Goal: Obtain resource: Download file/media

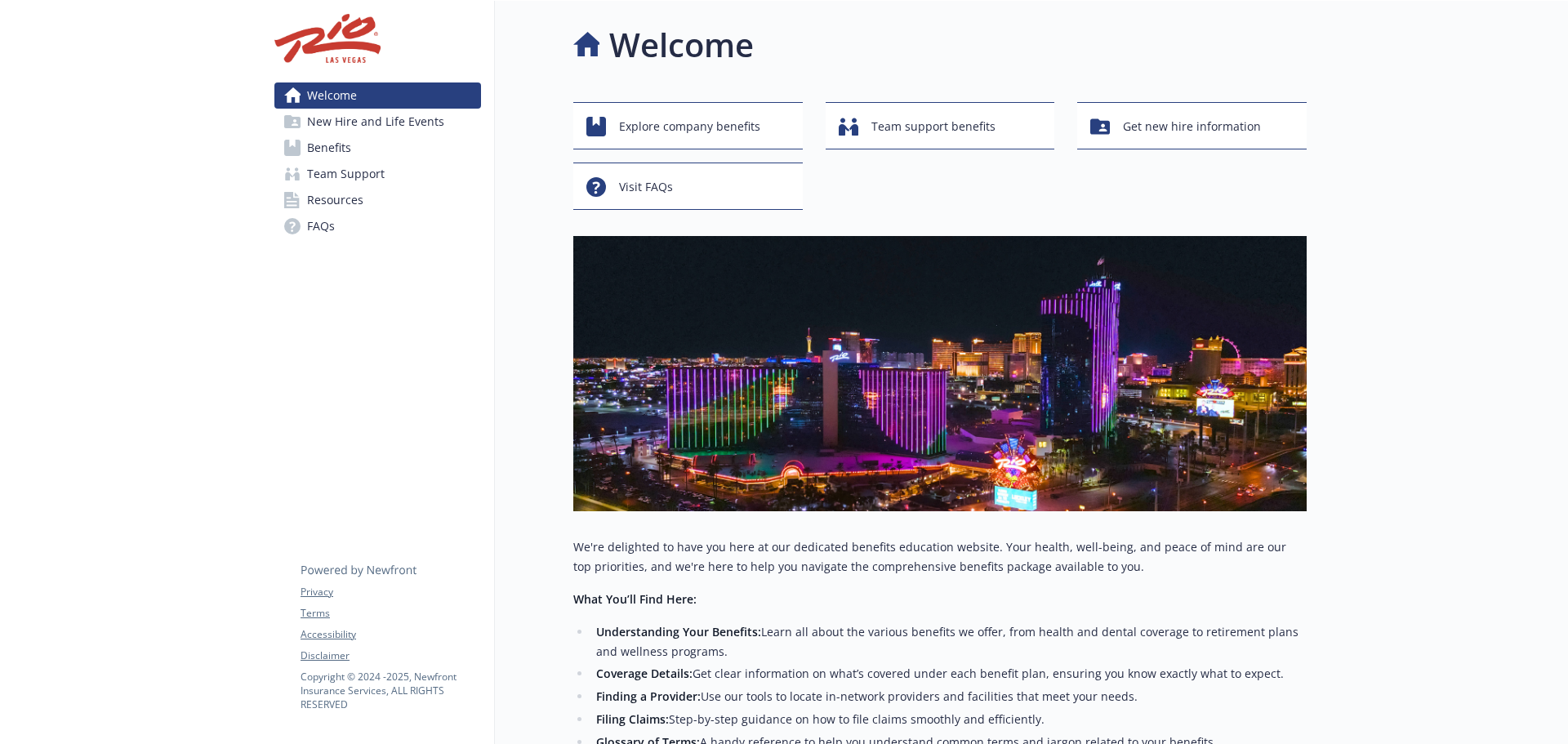
click at [347, 120] on span "New Hire and Life Events" at bounding box center [376, 121] width 137 height 26
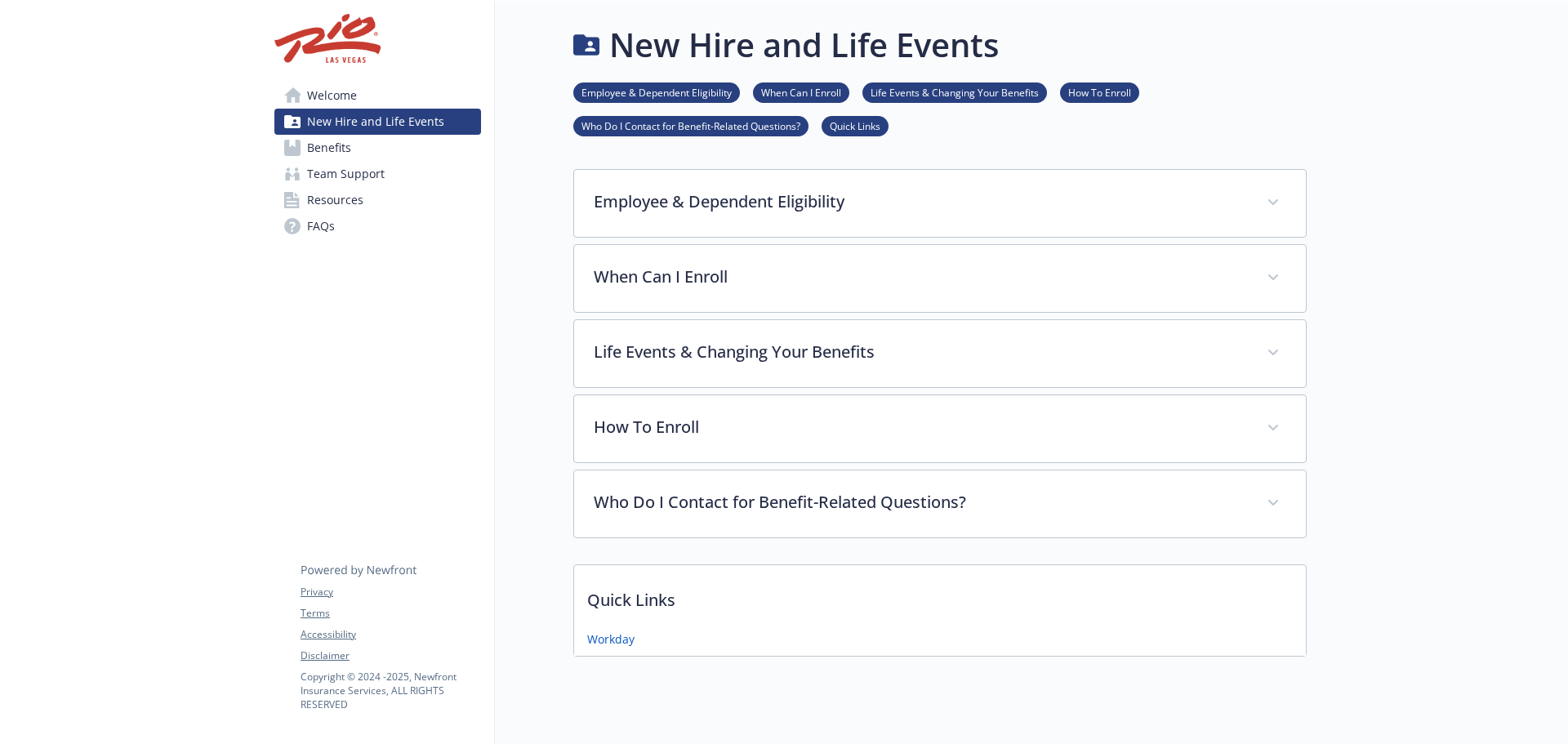
scroll to position [43, 0]
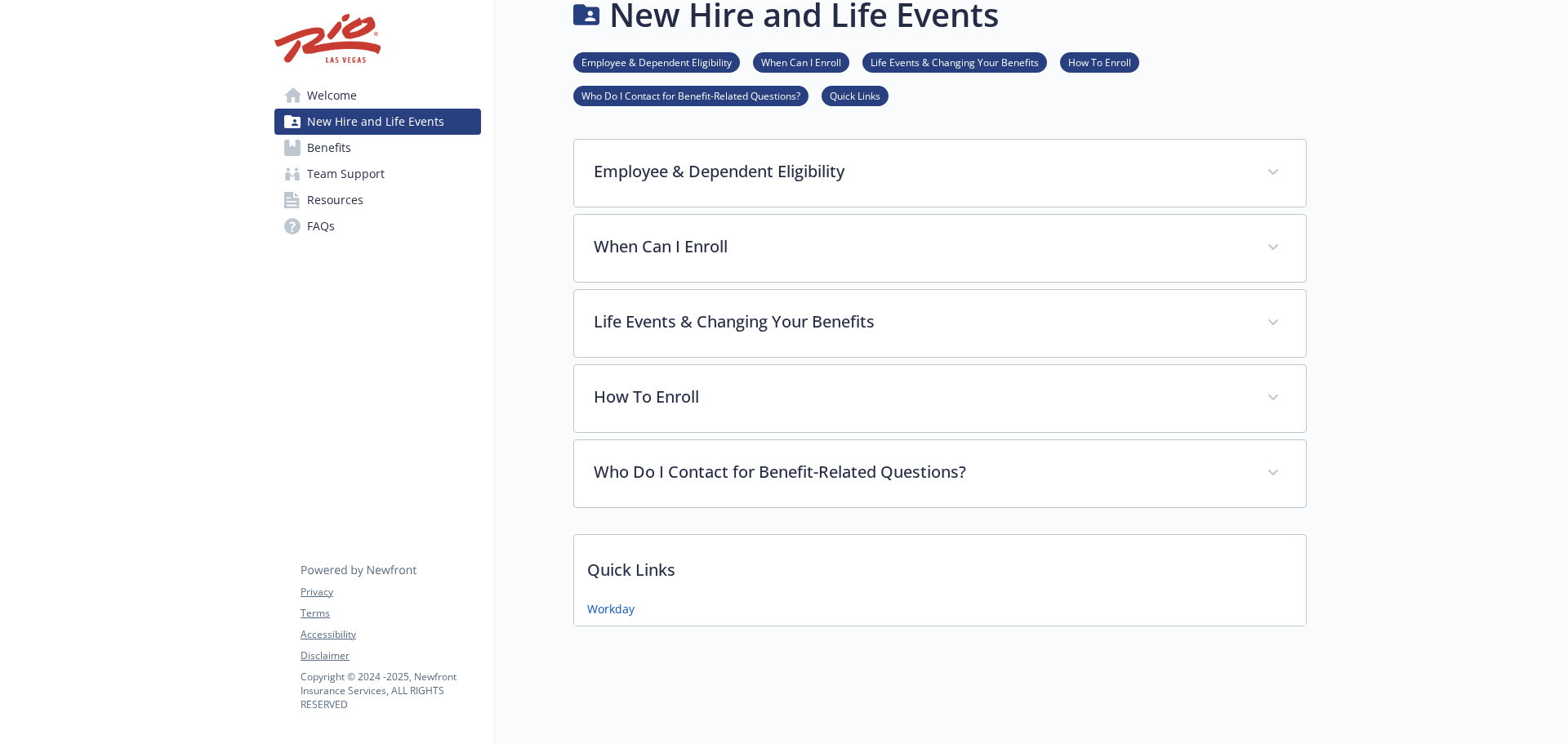
click at [299, 147] on icon at bounding box center [292, 147] width 16 height 16
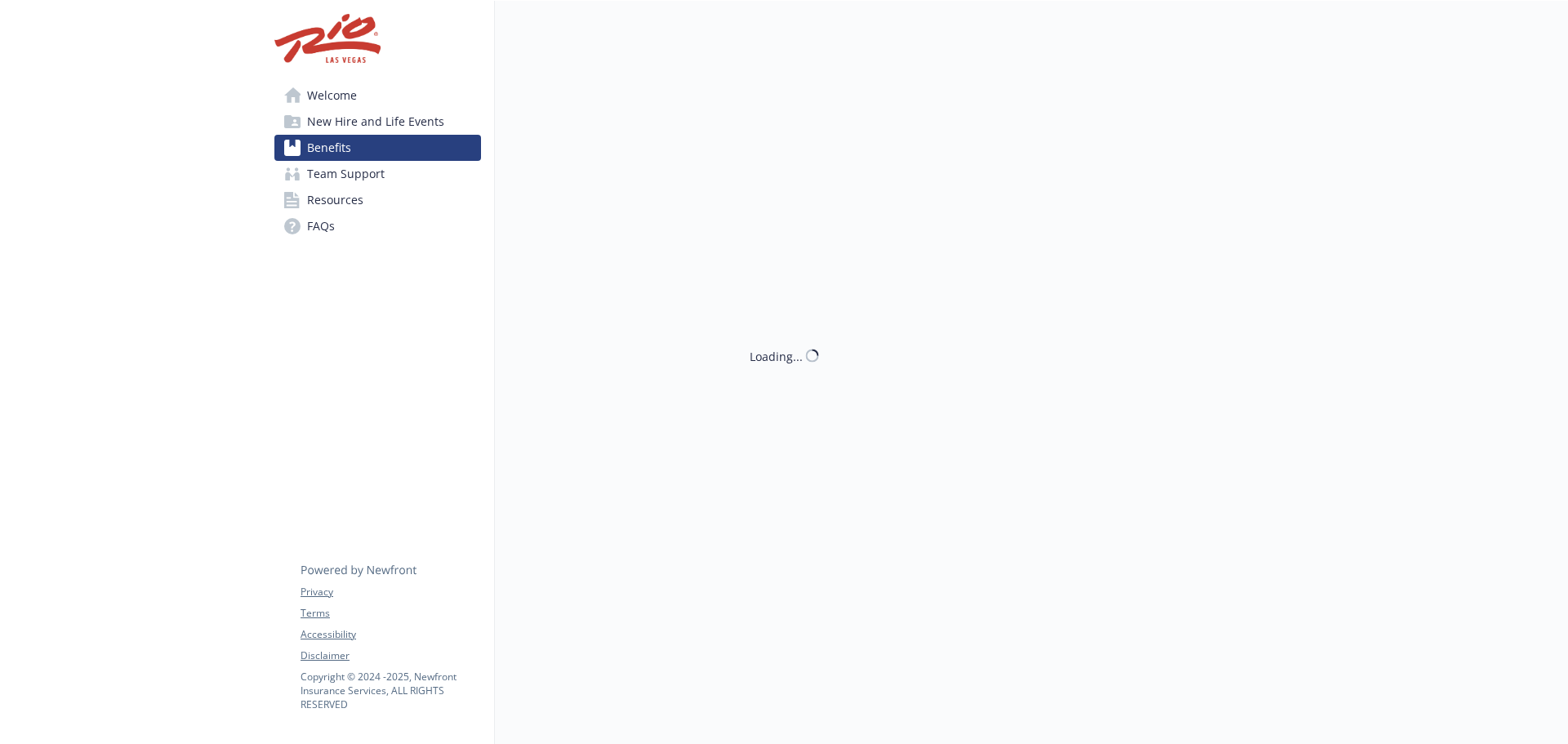
scroll to position [43, 0]
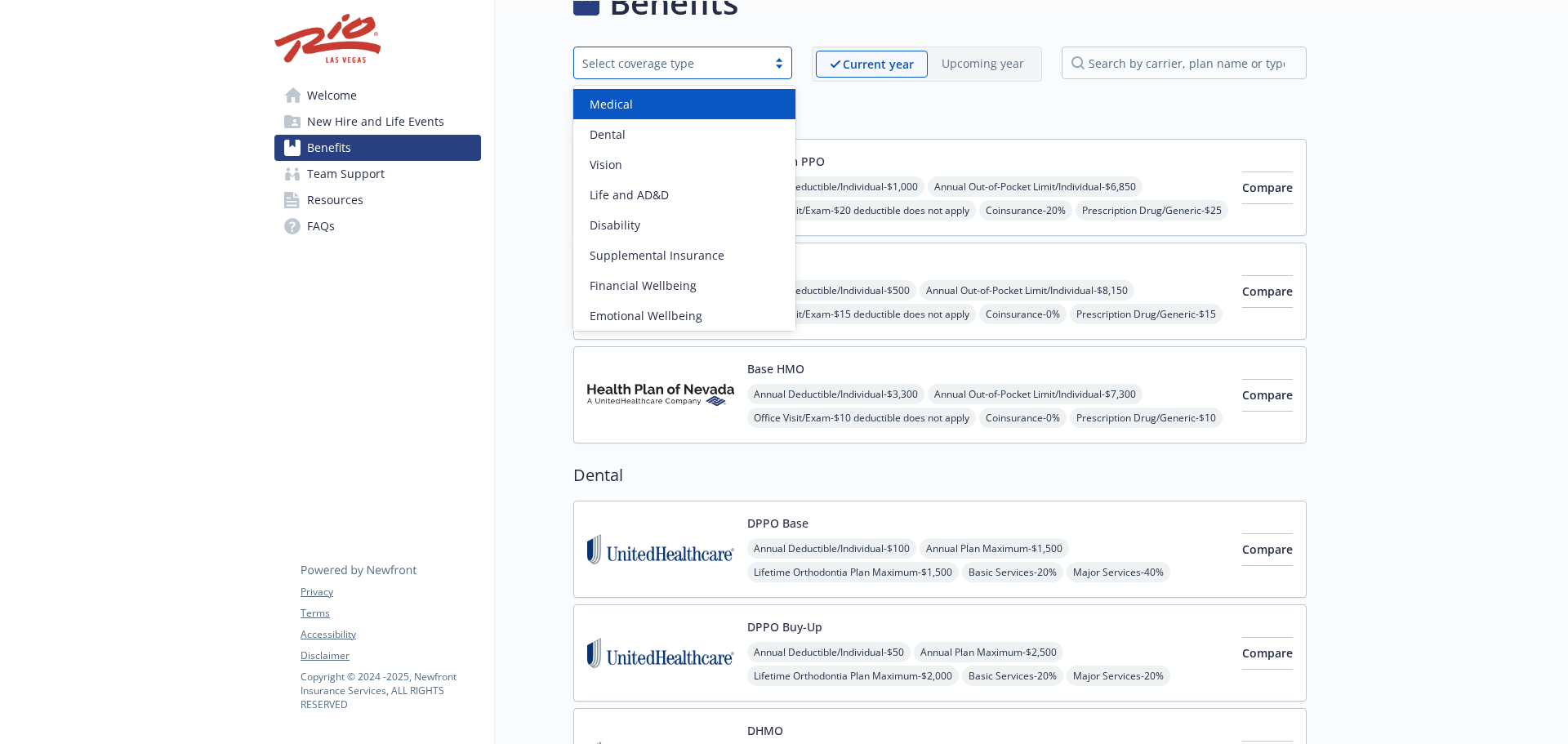
click at [766, 58] on div "Select coverage type" at bounding box center [669, 63] width 193 height 20
click at [963, 122] on h2 "Medical" at bounding box center [940, 114] width 733 height 25
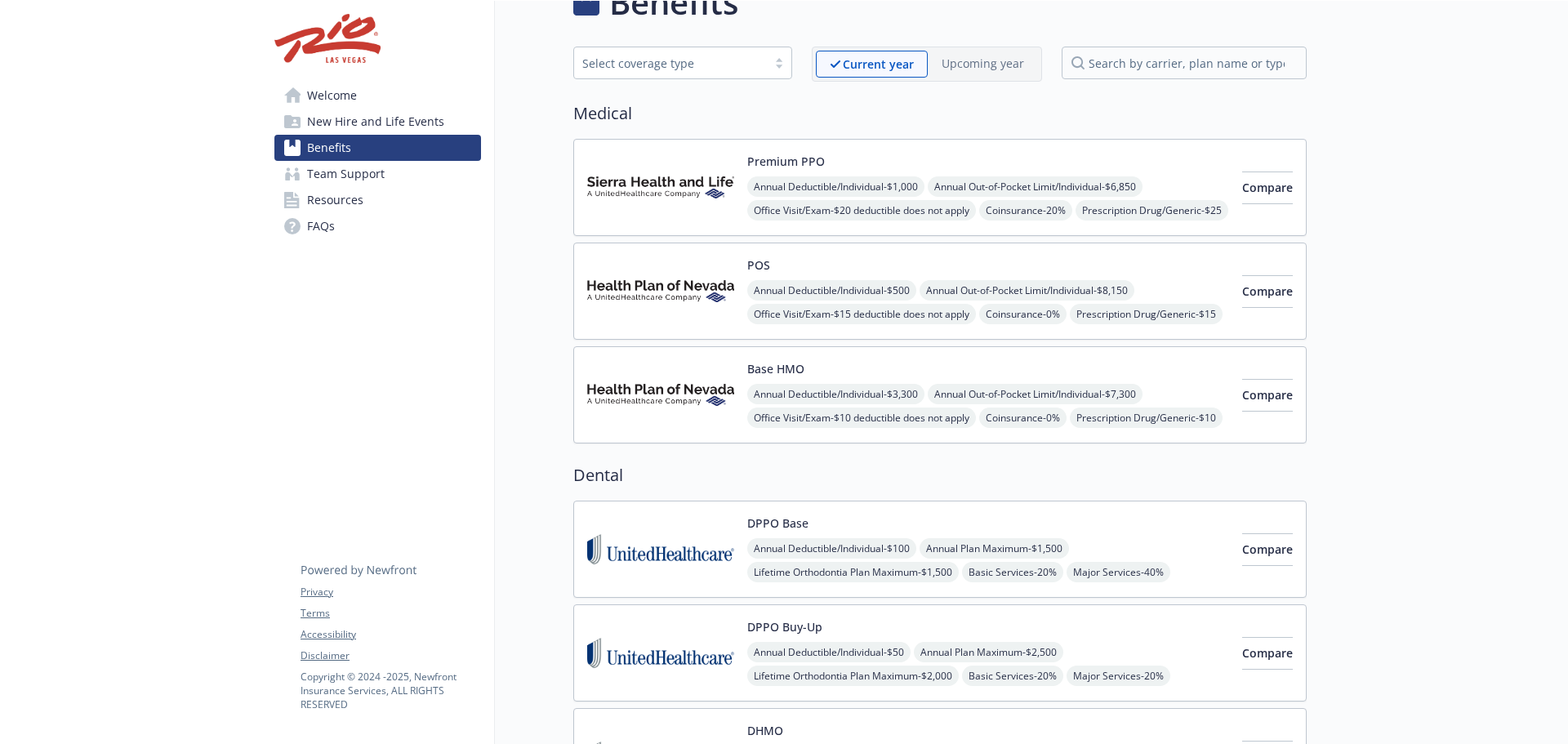
click at [337, 177] on span "Team Support" at bounding box center [345, 173] width 77 height 26
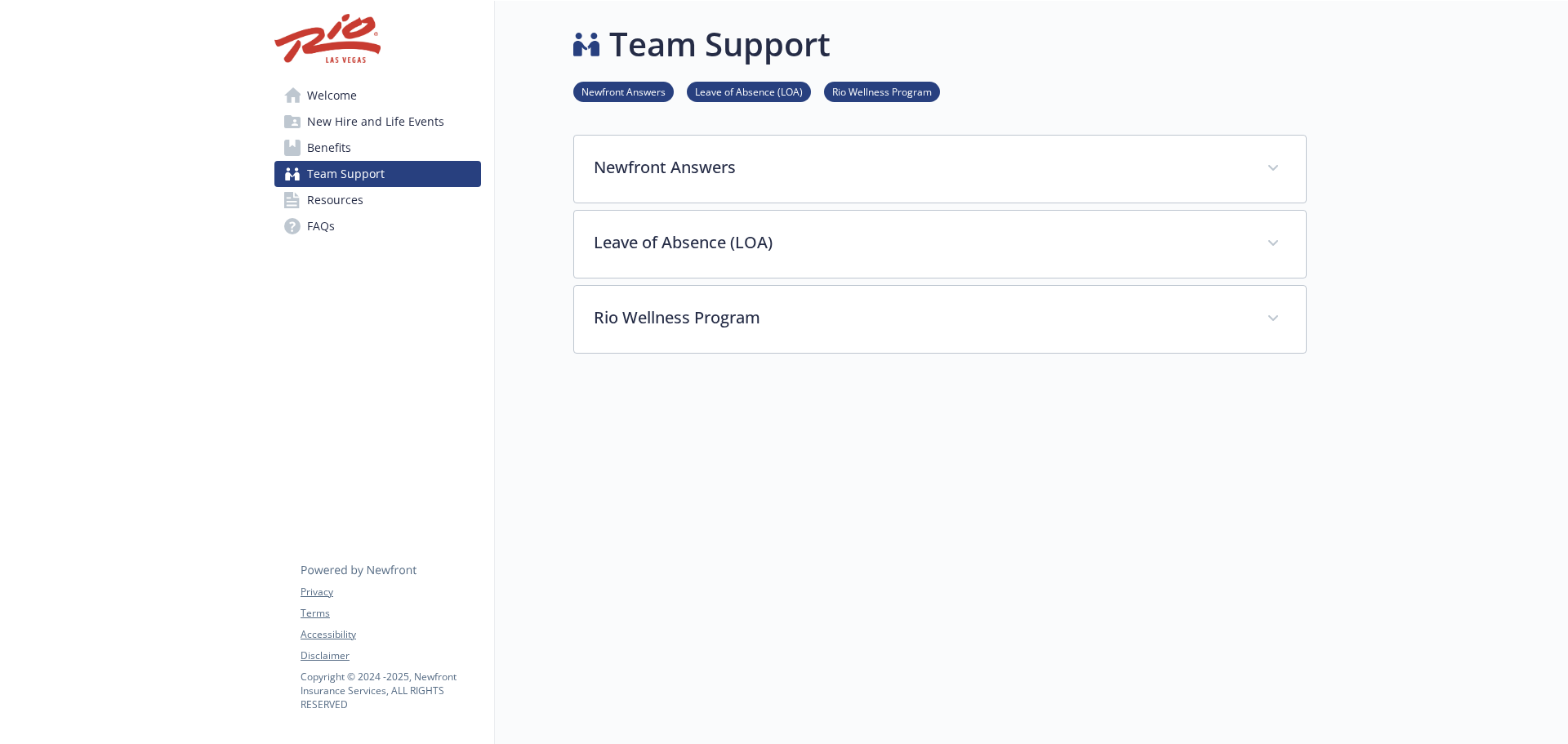
scroll to position [13, 0]
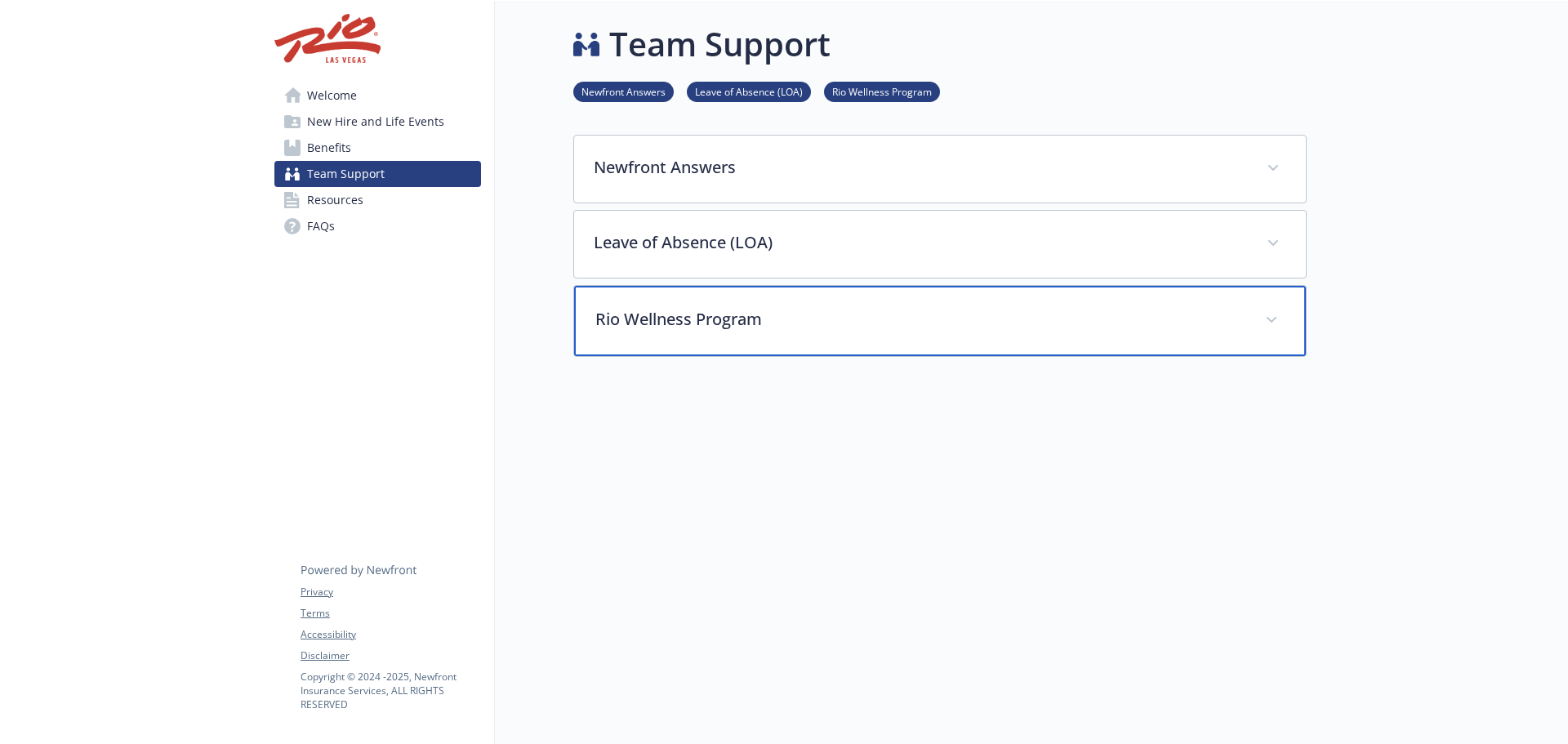
click at [1037, 293] on div "Rio Wellness Program" at bounding box center [939, 321] width 732 height 70
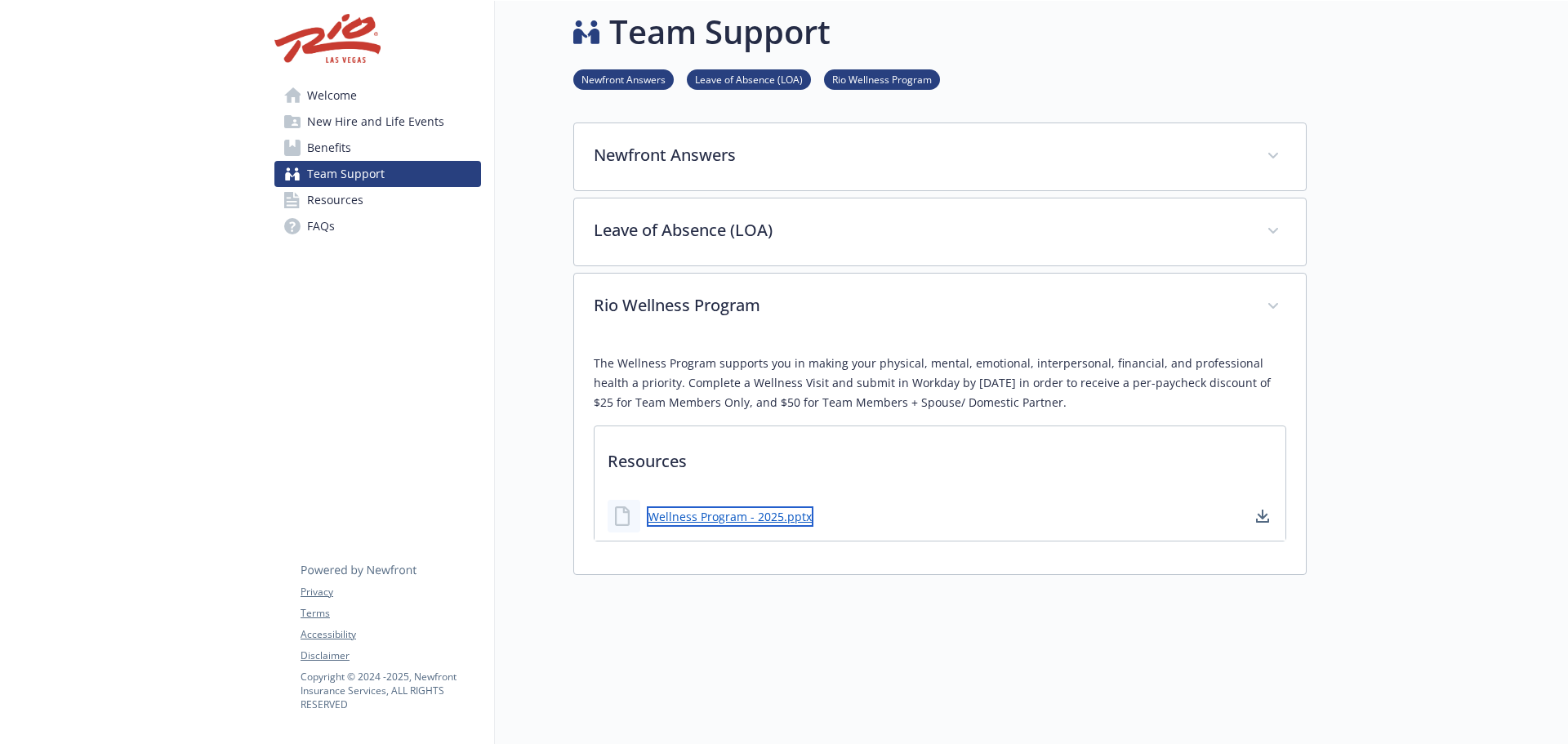
click at [760, 518] on link "Wellness Program - 2025.pptx" at bounding box center [730, 516] width 167 height 20
click at [299, 198] on icon at bounding box center [291, 201] width 15 height 18
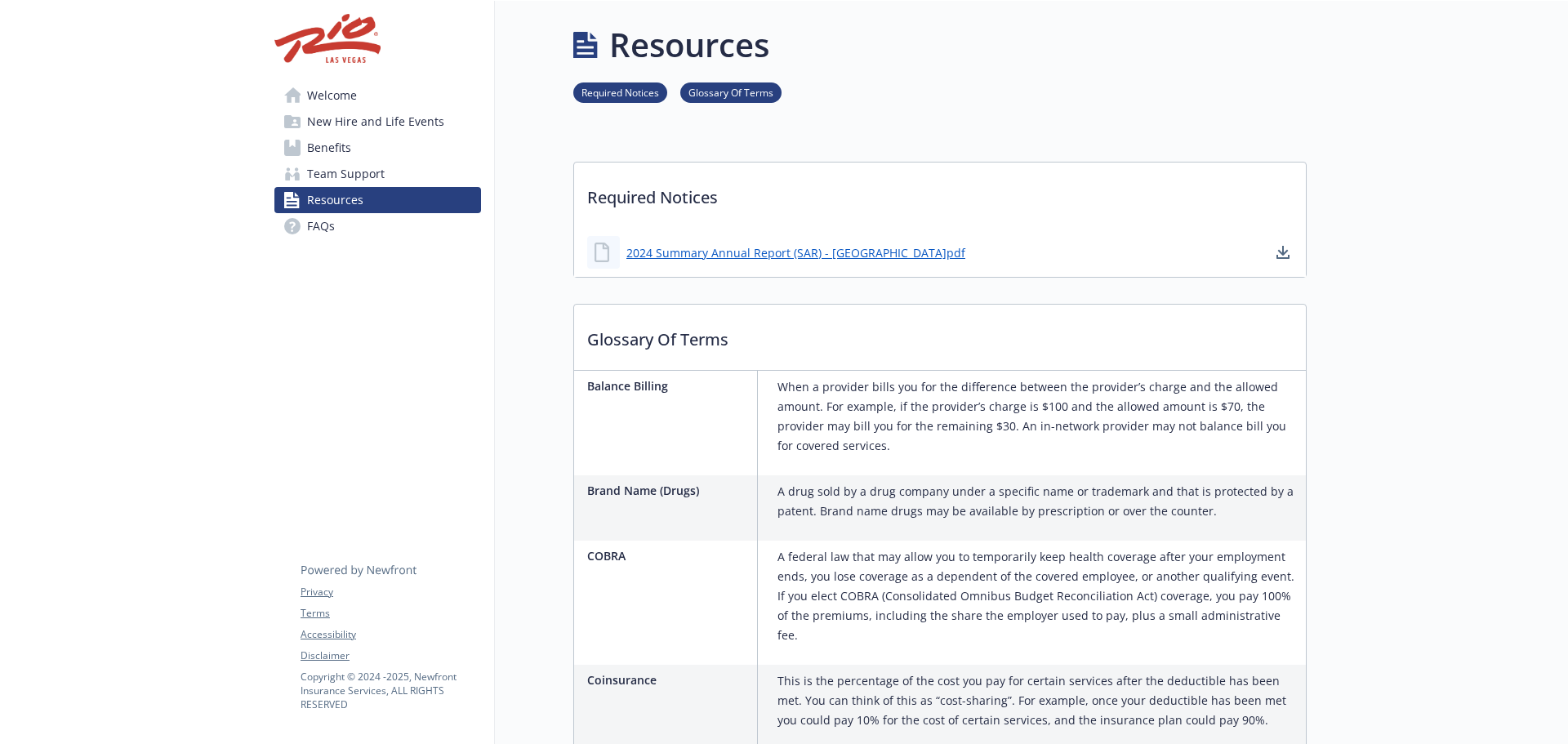
click at [338, 95] on span "Welcome" at bounding box center [332, 95] width 50 height 26
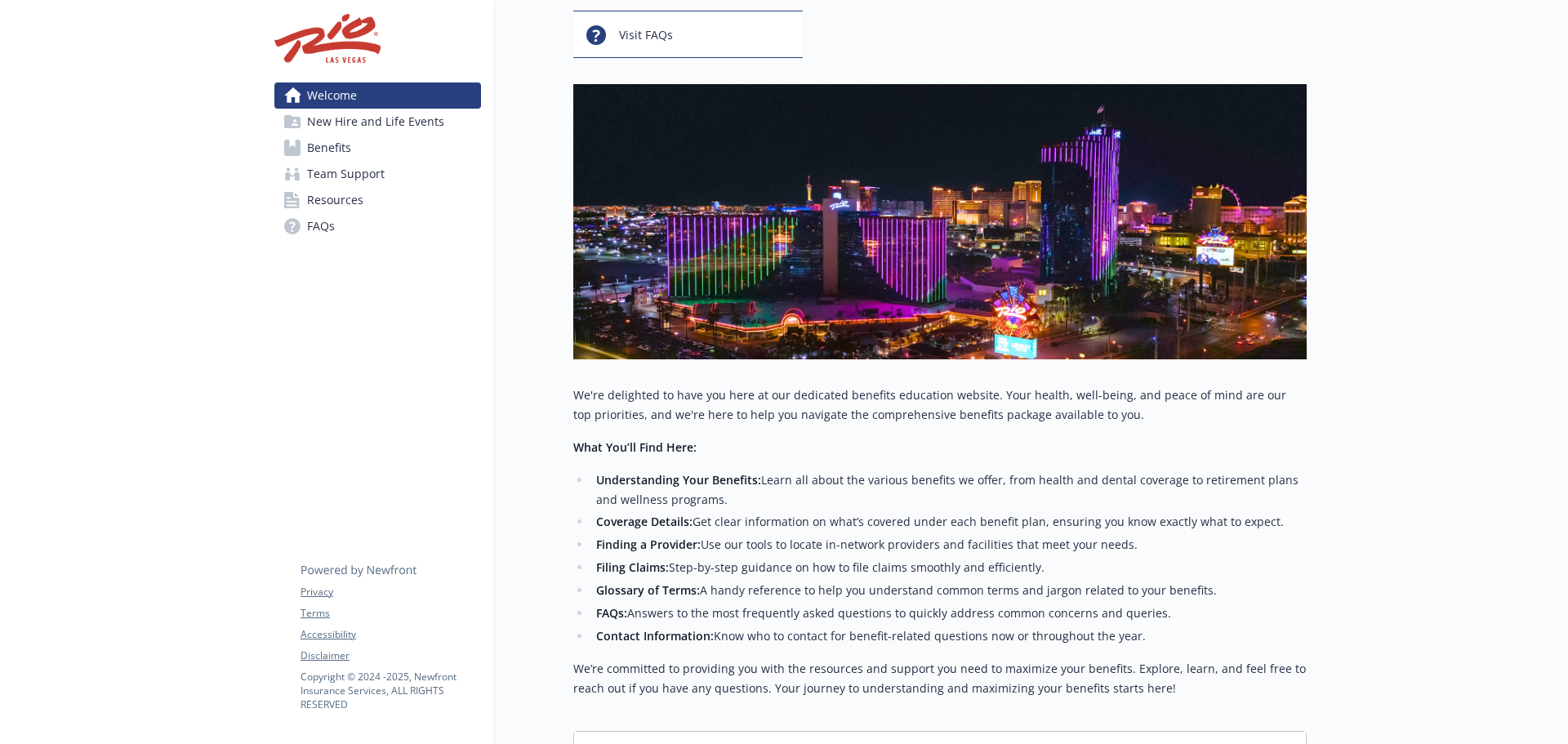
scroll to position [337, 0]
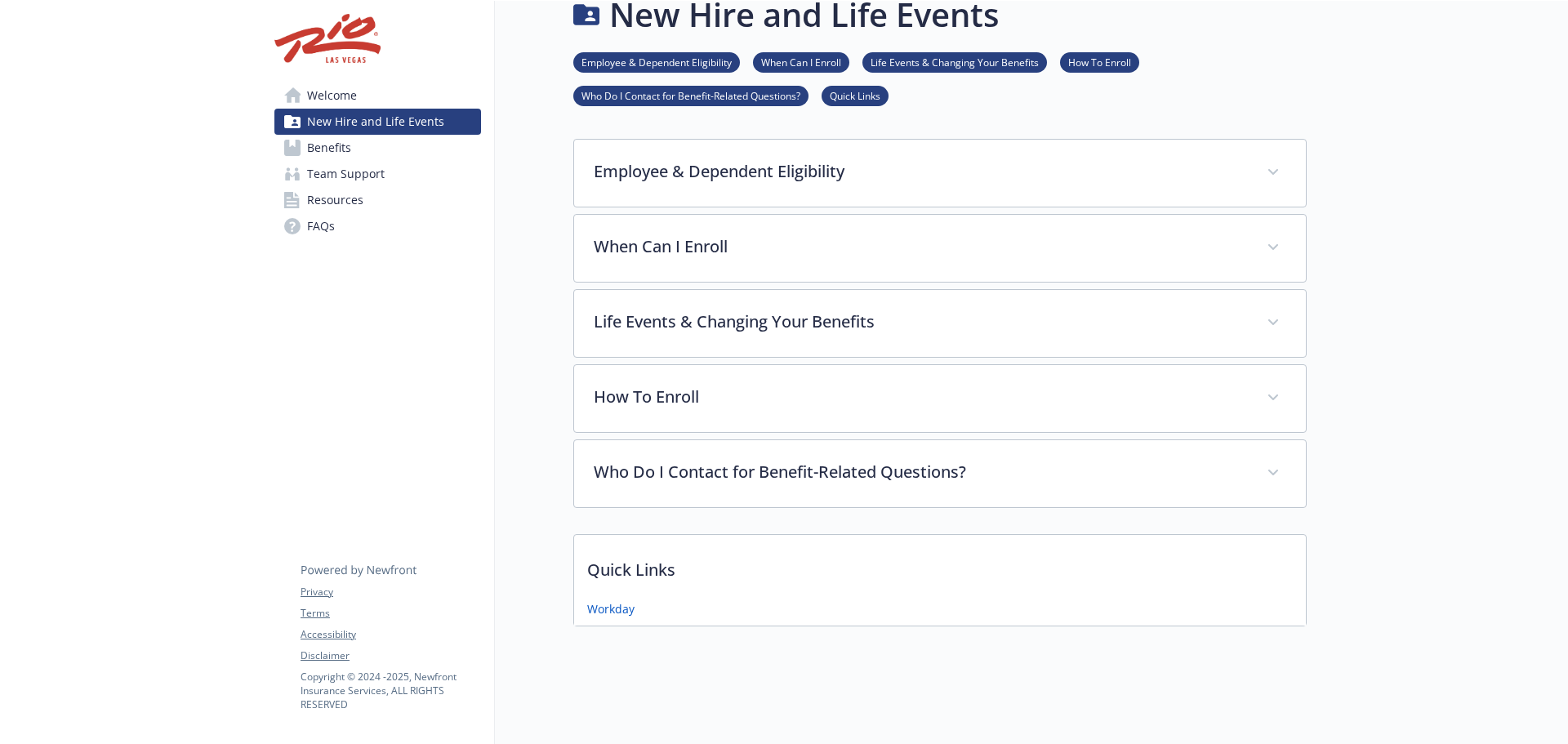
scroll to position [337, 0]
